Goal: Transaction & Acquisition: Download file/media

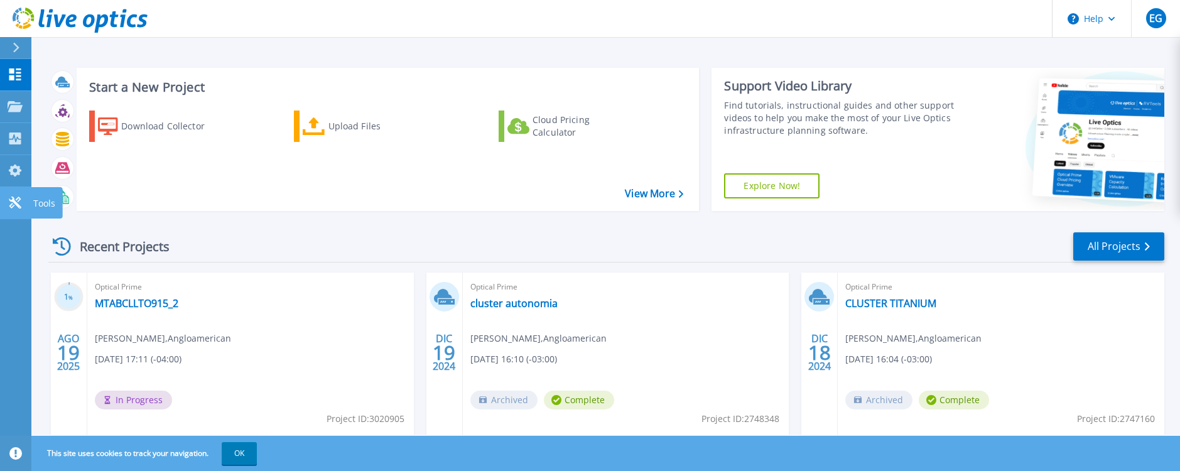
click at [10, 203] on icon at bounding box center [15, 202] width 15 height 12
click at [16, 48] on icon at bounding box center [16, 48] width 7 height 10
click at [247, 459] on button "OK" at bounding box center [239, 453] width 35 height 23
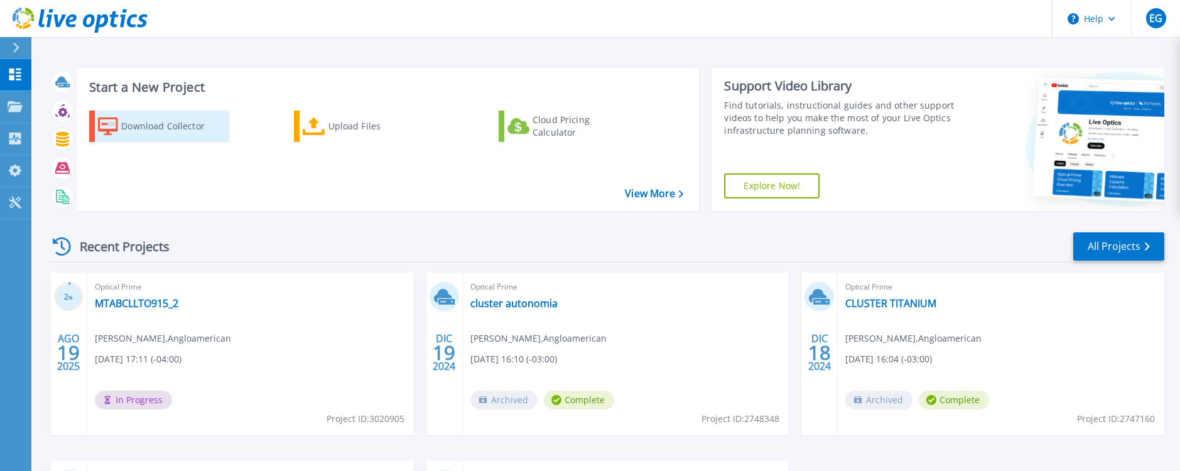
click at [172, 126] on div "Download Collector" at bounding box center [171, 126] width 100 height 25
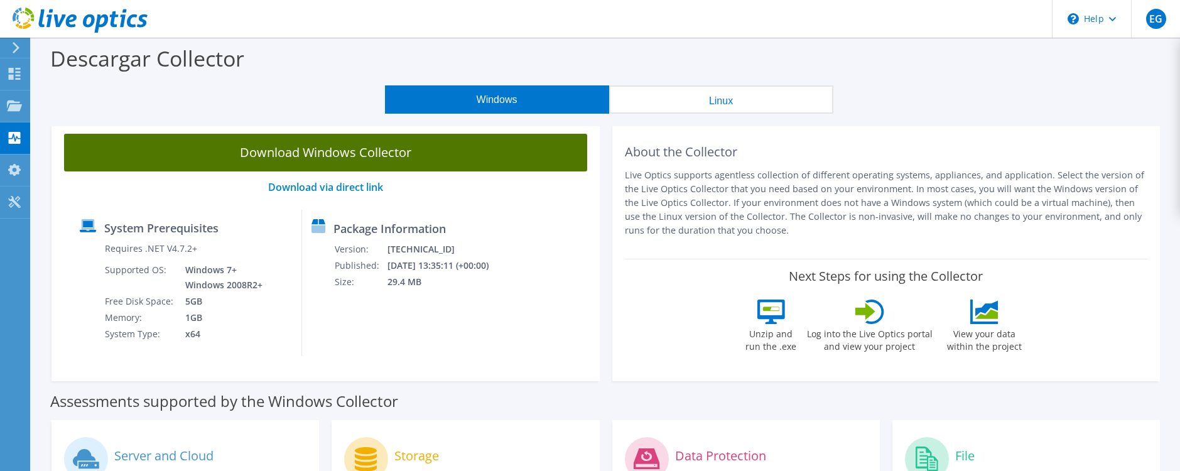
click at [342, 151] on link "Download Windows Collector" at bounding box center [325, 153] width 523 height 38
